Goal: Task Accomplishment & Management: Manage account settings

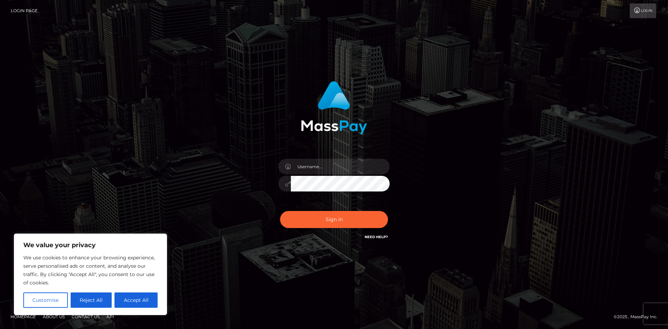
drag, startPoint x: 145, startPoint y: 300, endPoint x: 155, endPoint y: 291, distance: 13.6
click at [144, 299] on button "Accept All" at bounding box center [135, 299] width 43 height 15
checkbox input "true"
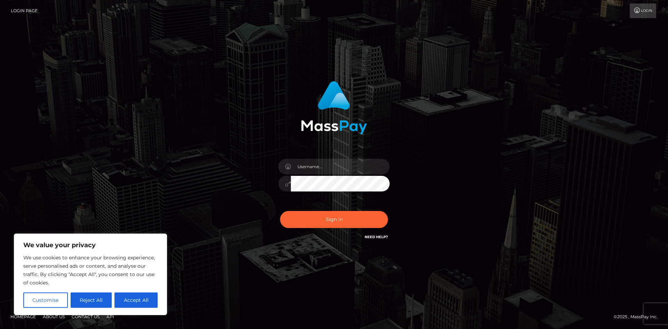
checkbox input "true"
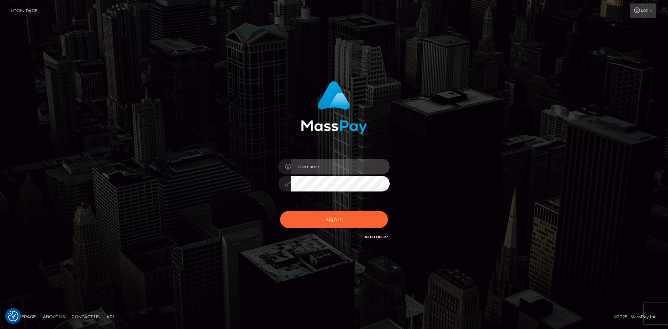
click at [322, 167] on input "text" at bounding box center [340, 167] width 99 height 16
type input "carolgem"
click at [379, 236] on link "Need Help?" at bounding box center [376, 237] width 23 height 5
click at [467, 161] on div "carolgem Sign in" at bounding box center [334, 164] width 397 height 177
click at [280, 211] on button "Sign in" at bounding box center [334, 219] width 108 height 17
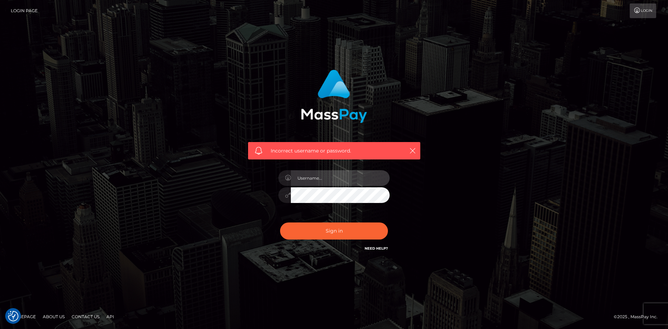
click at [318, 173] on input "text" at bounding box center [340, 178] width 99 height 16
type input "carolgem"
click at [280, 222] on button "Sign in" at bounding box center [334, 230] width 108 height 17
